Goal: Transaction & Acquisition: Purchase product/service

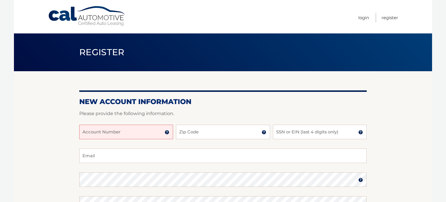
click at [103, 129] on input "Account Number" at bounding box center [126, 132] width 94 height 15
type input "44455998398"
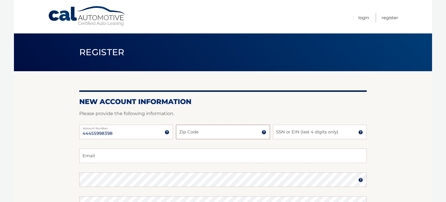
click at [220, 132] on input "Zip Code" at bounding box center [223, 132] width 94 height 15
type input "07040"
click at [303, 133] on input "SSN or EIN (last 4 digits only)" at bounding box center [320, 132] width 94 height 15
type input "3384"
click at [170, 158] on input "Email" at bounding box center [222, 155] width 287 height 15
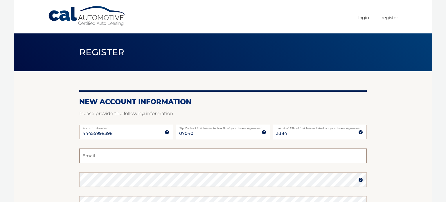
type input "c_hughes26@yahoo.com"
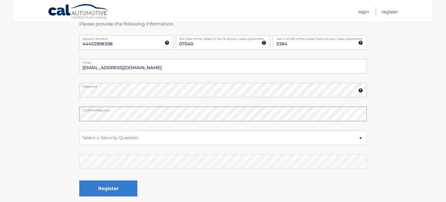
scroll to position [90, 0]
click at [223, 139] on select "Select a Security Question What was the name of your elementary school? What is…" at bounding box center [222, 137] width 287 height 15
select select "1"
click at [79, 130] on select "Select a Security Question What was the name of your elementary school? What is…" at bounding box center [222, 137] width 287 height 15
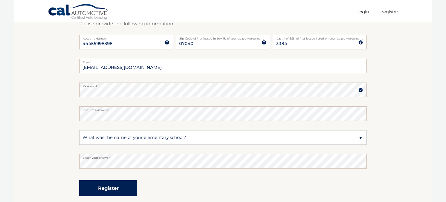
click at [114, 187] on button "Register" at bounding box center [108, 188] width 58 height 16
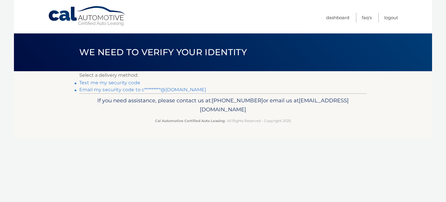
click at [126, 81] on link "Text me my security code" at bounding box center [109, 83] width 61 height 6
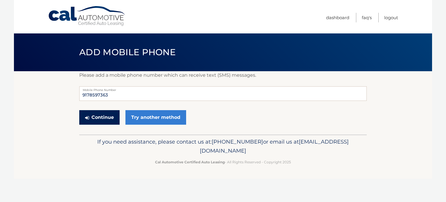
click at [105, 118] on button "Continue" at bounding box center [99, 117] width 40 height 15
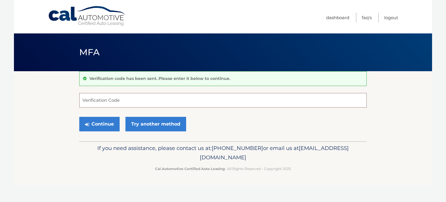
click at [341, 102] on input "Verification Code" at bounding box center [222, 100] width 287 height 15
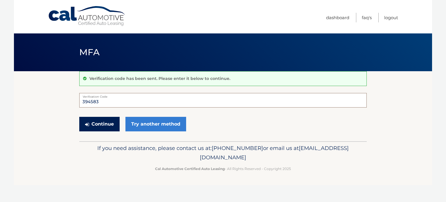
type input "394583"
click at [105, 121] on button "Continue" at bounding box center [99, 124] width 40 height 15
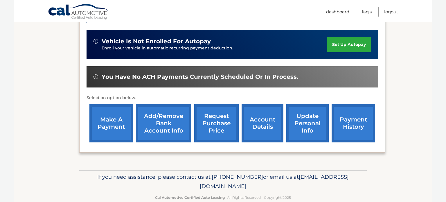
scroll to position [162, 0]
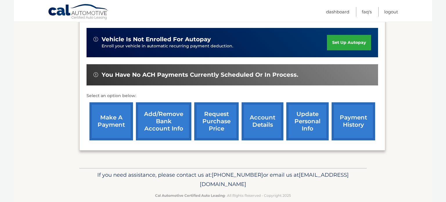
click at [110, 122] on link "make a payment" at bounding box center [111, 121] width 44 height 38
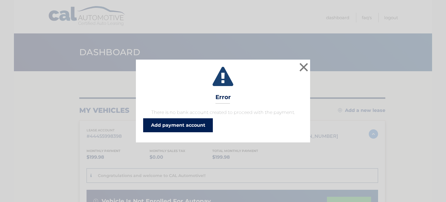
click at [190, 126] on link "Add payment account" at bounding box center [178, 125] width 70 height 14
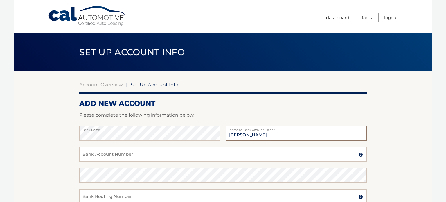
type input "[PERSON_NAME]"
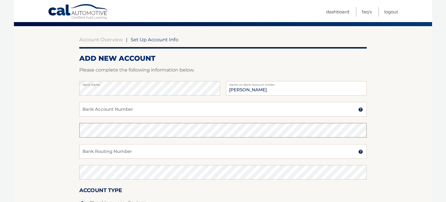
scroll to position [44, 0]
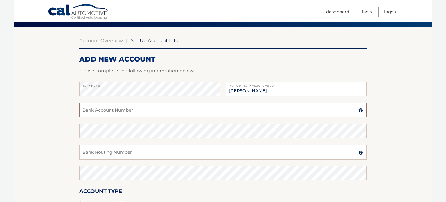
click at [205, 109] on input "Bank Account Number" at bounding box center [222, 110] width 287 height 15
type input "458000085127"
click at [180, 153] on input "Bank Routing Number" at bounding box center [222, 152] width 287 height 15
type input "011200365"
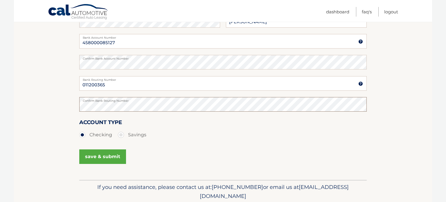
scroll to position [114, 0]
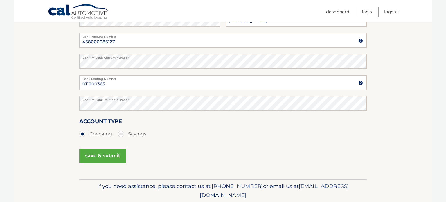
click at [108, 157] on button "save & submit" at bounding box center [102, 155] width 47 height 15
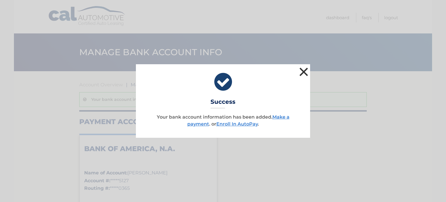
click at [305, 68] on button "×" at bounding box center [304, 72] width 12 height 12
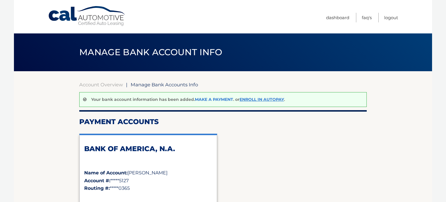
click at [214, 100] on link "Make a payment" at bounding box center [214, 99] width 38 height 5
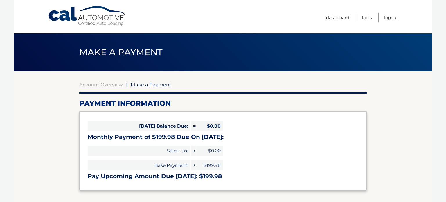
select select "Mzg2M2Q0MWUtM2VlOS00YmRiLWE0ODQtMTcxYjA3NjJjZWJj"
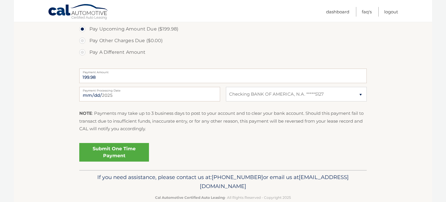
scroll to position [202, 0]
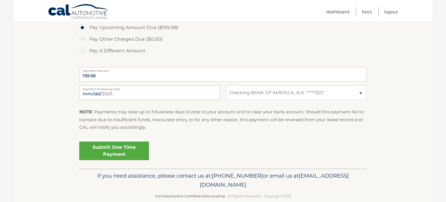
click at [125, 149] on link "Submit One Time Payment" at bounding box center [114, 150] width 70 height 19
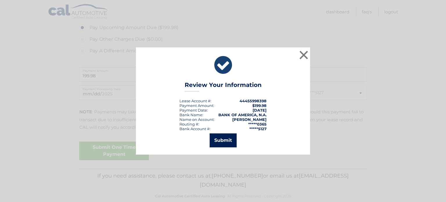
click at [226, 139] on button "Submit" at bounding box center [223, 140] width 27 height 14
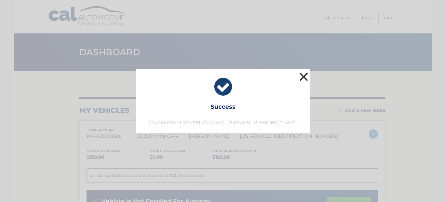
click at [306, 76] on button "×" at bounding box center [304, 77] width 12 height 12
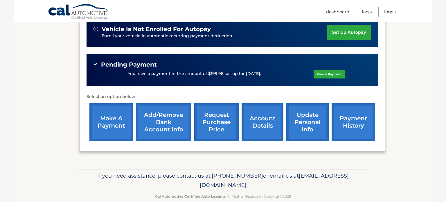
scroll to position [182, 0]
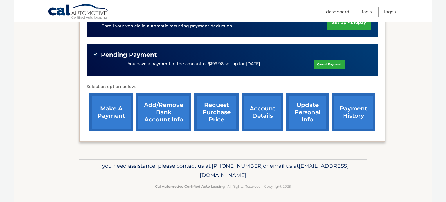
click at [303, 118] on link "update personal info" at bounding box center [307, 112] width 42 height 38
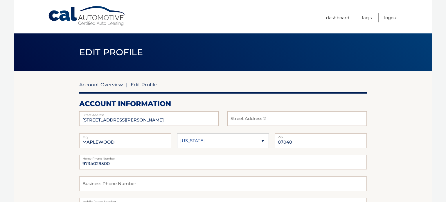
click at [108, 84] on link "Account Overview" at bounding box center [101, 85] width 44 height 6
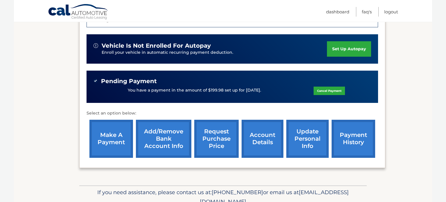
scroll to position [182, 0]
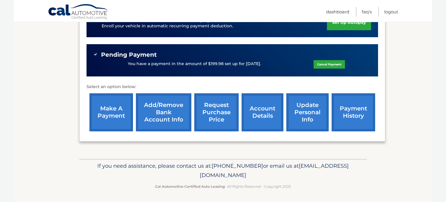
click at [268, 113] on link "account details" at bounding box center [263, 112] width 42 height 38
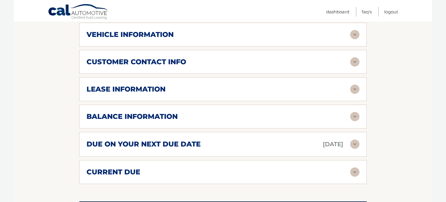
scroll to position [292, 0]
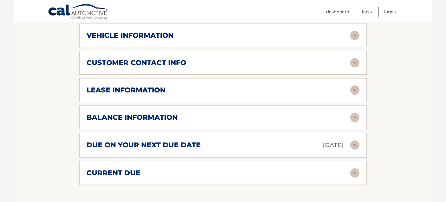
click at [293, 62] on div "customer contact info" at bounding box center [219, 62] width 264 height 9
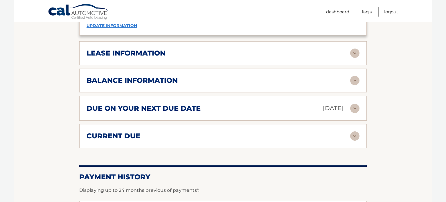
scroll to position [446, 0]
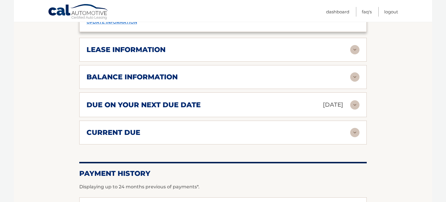
click at [261, 132] on div "current due" at bounding box center [219, 132] width 264 height 9
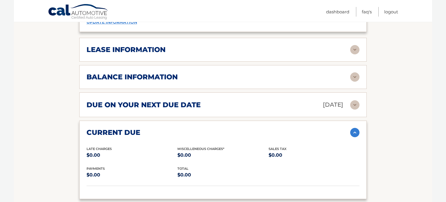
click at [269, 130] on div "current due" at bounding box center [219, 132] width 264 height 9
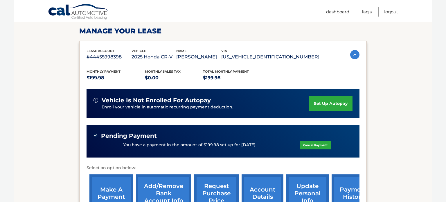
scroll to position [77, 0]
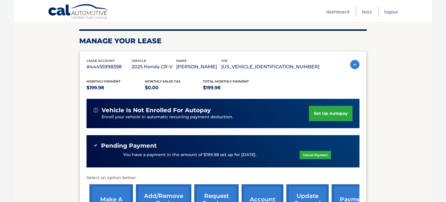
click at [394, 11] on link "Logout" at bounding box center [391, 12] width 14 height 10
